Goal: Navigation & Orientation: Find specific page/section

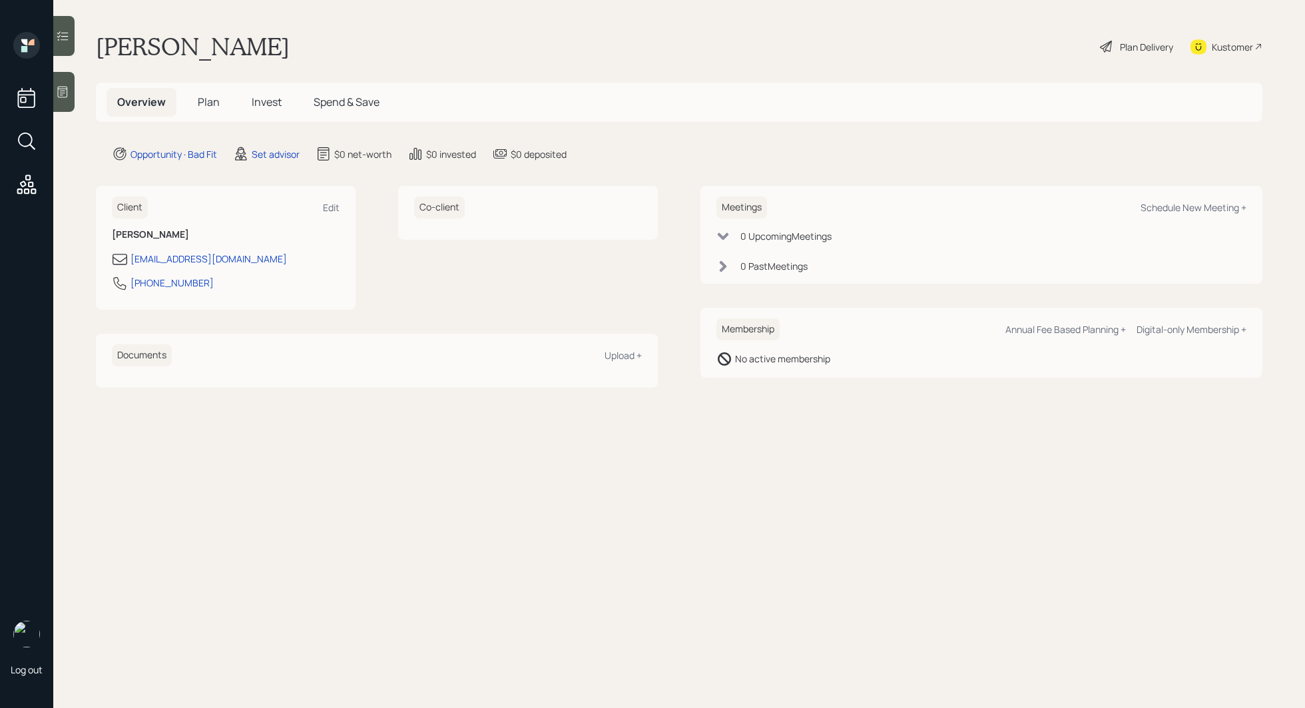
click at [62, 96] on icon at bounding box center [62, 91] width 13 height 13
